Goal: Task Accomplishment & Management: Use online tool/utility

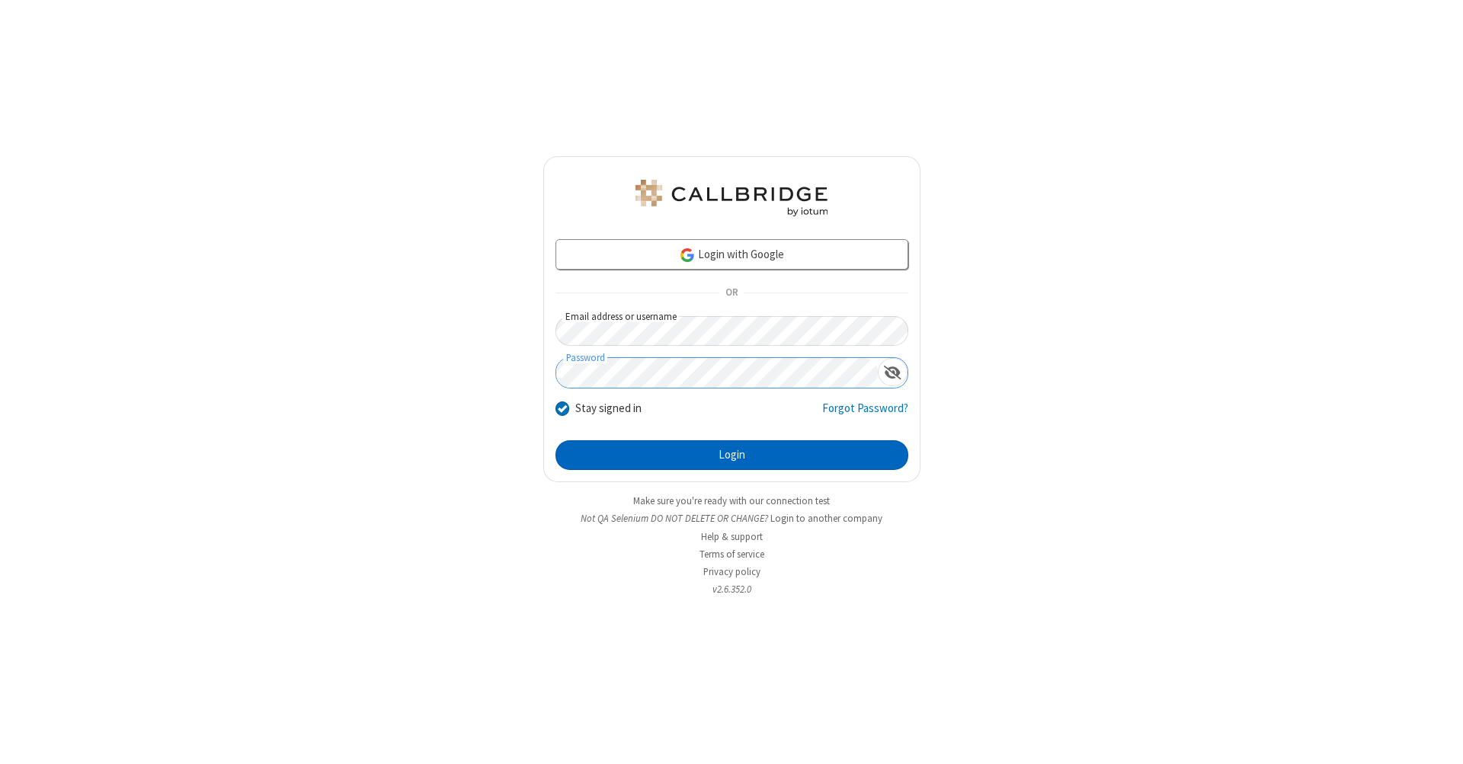
click at [731, 456] on button "Login" at bounding box center [731, 455] width 353 height 30
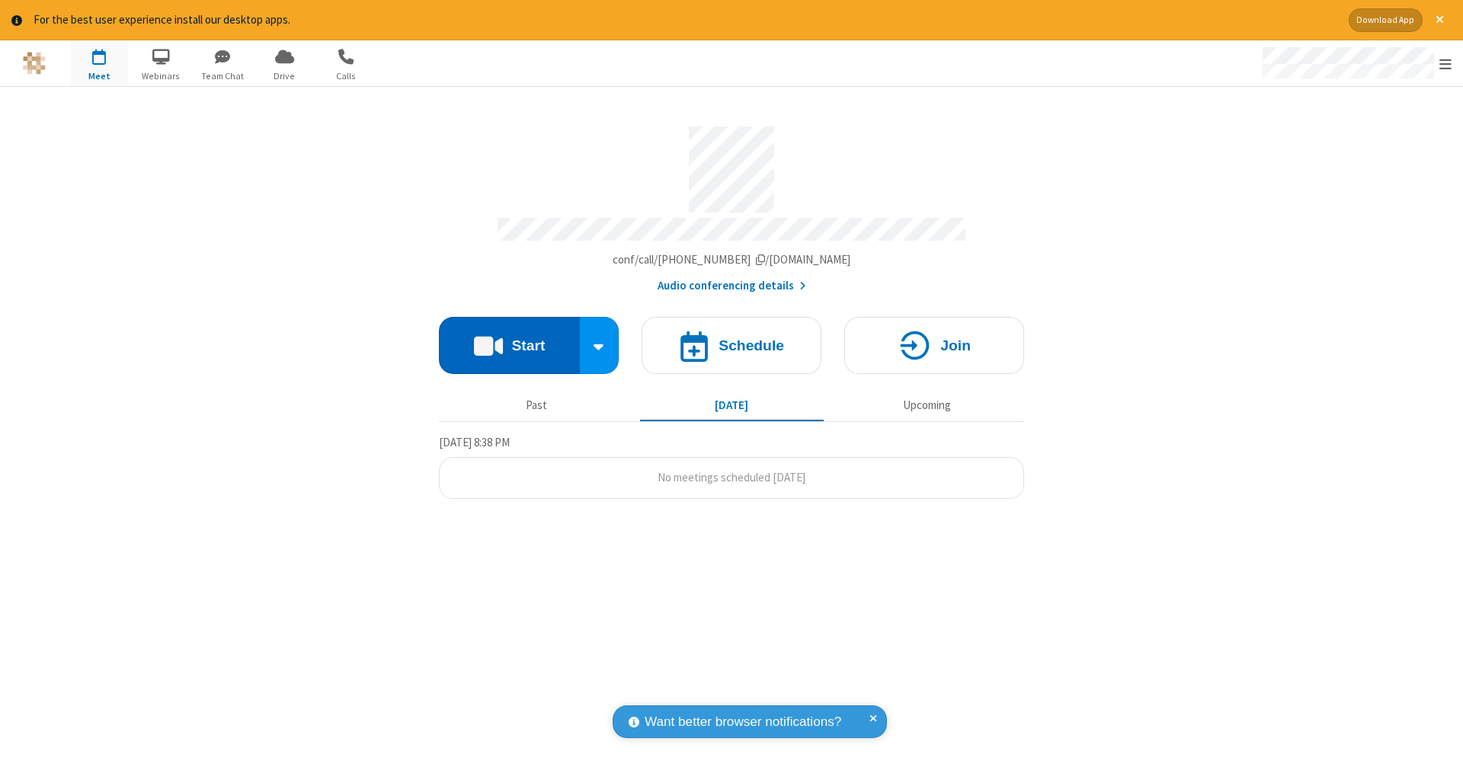
click at [509, 337] on button "Start" at bounding box center [509, 345] width 141 height 57
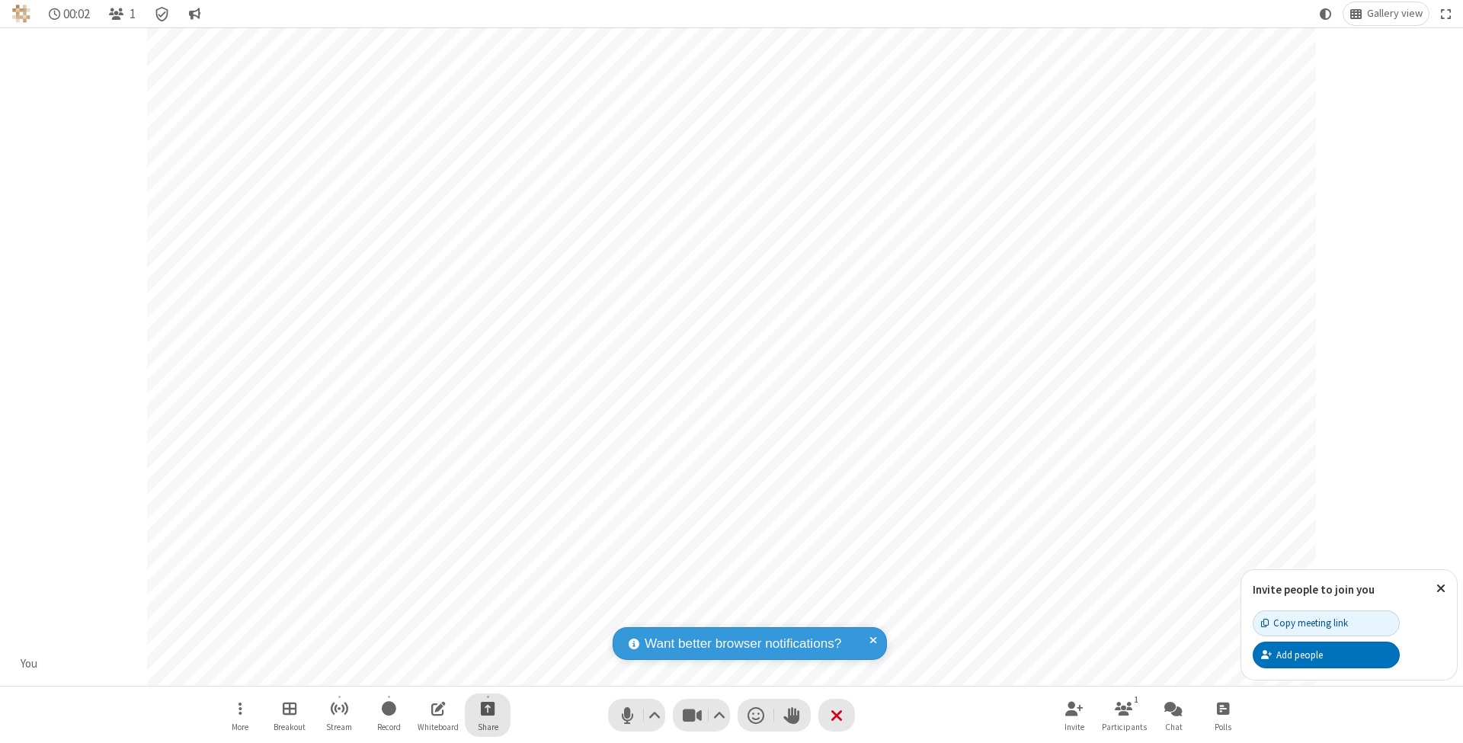
click at [487, 708] on span "Start sharing" at bounding box center [488, 708] width 14 height 19
click at [426, 672] on span "Share my screen" at bounding box center [426, 673] width 18 height 13
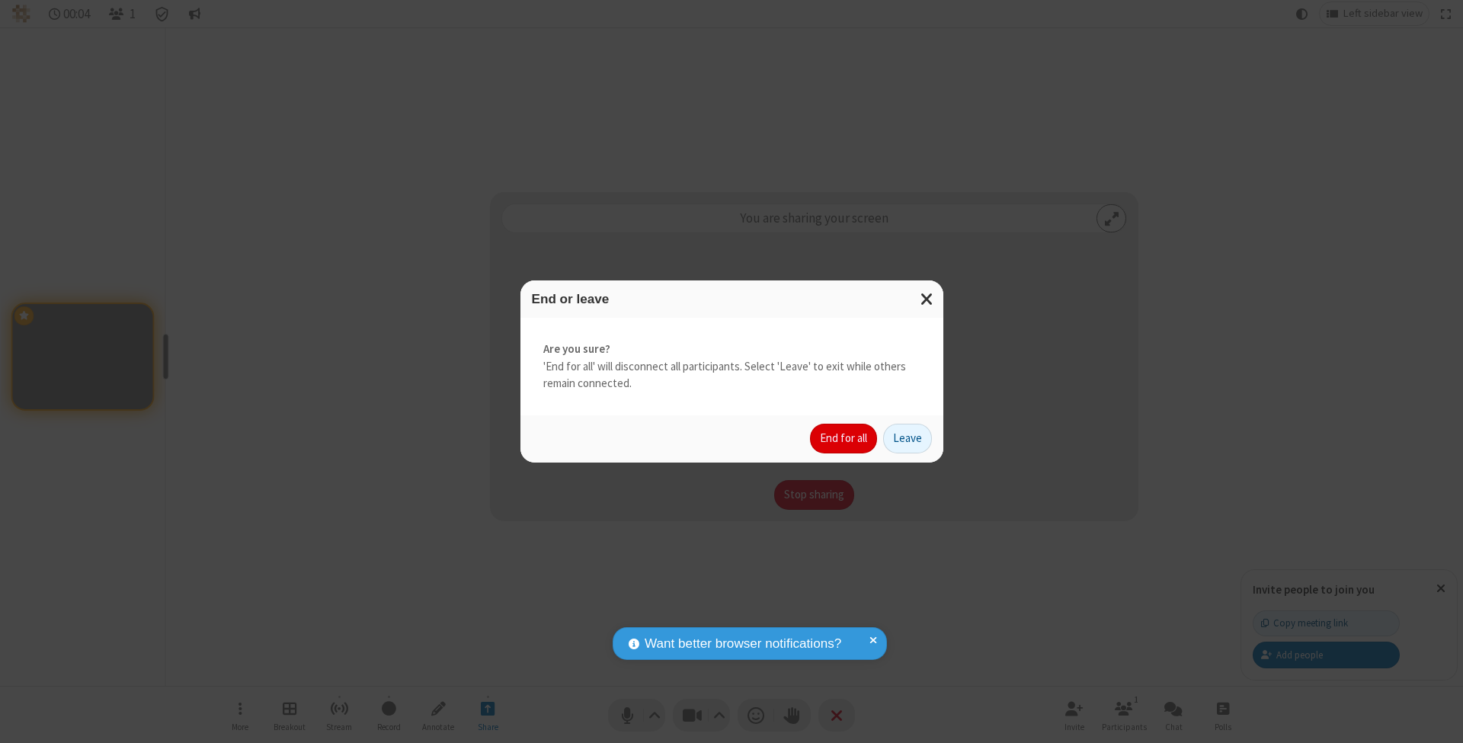
click at [844, 437] on button "End for all" at bounding box center [843, 439] width 67 height 30
